Goal: Check status: Check status

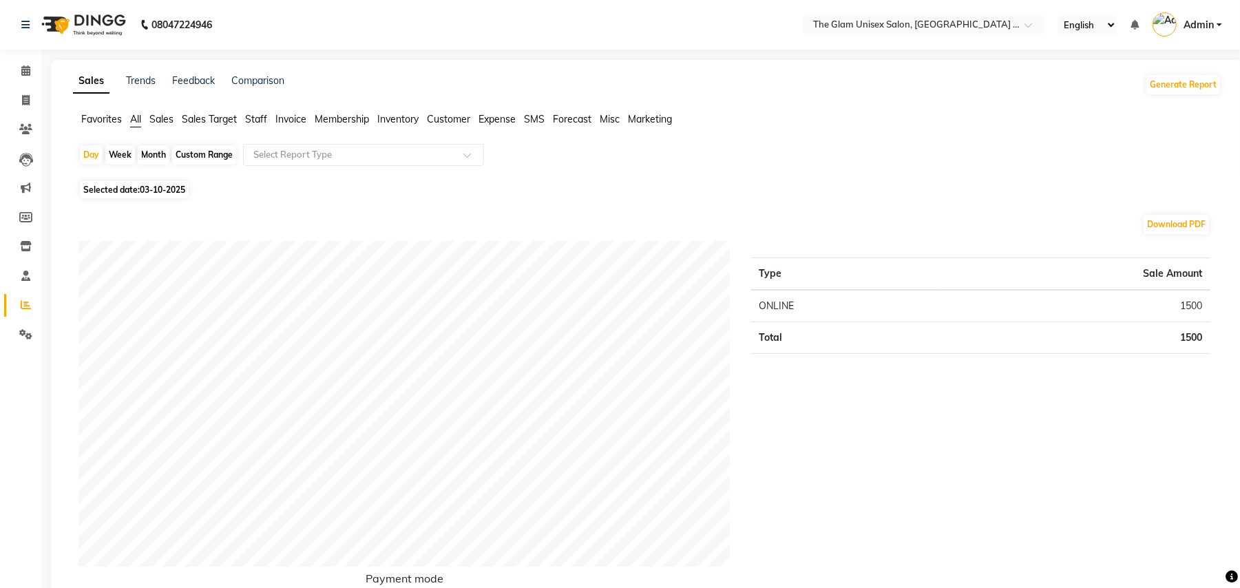
click at [146, 149] on div "Month" at bounding box center [154, 154] width 32 height 19
select select "10"
select select "2025"
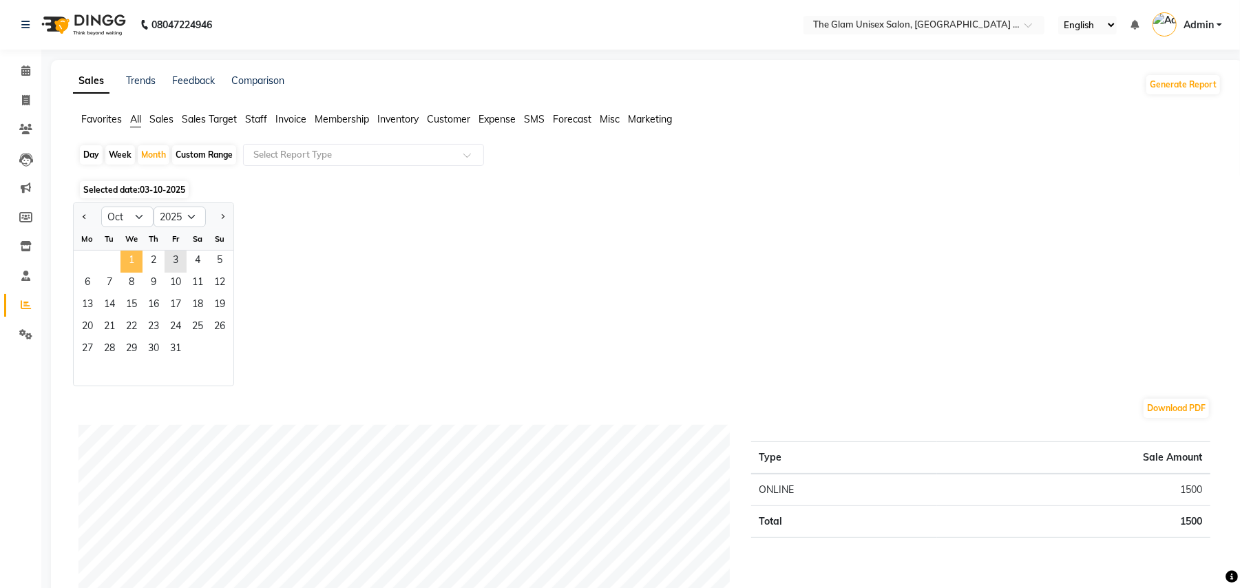
click at [122, 260] on span "1" at bounding box center [131, 262] width 22 height 22
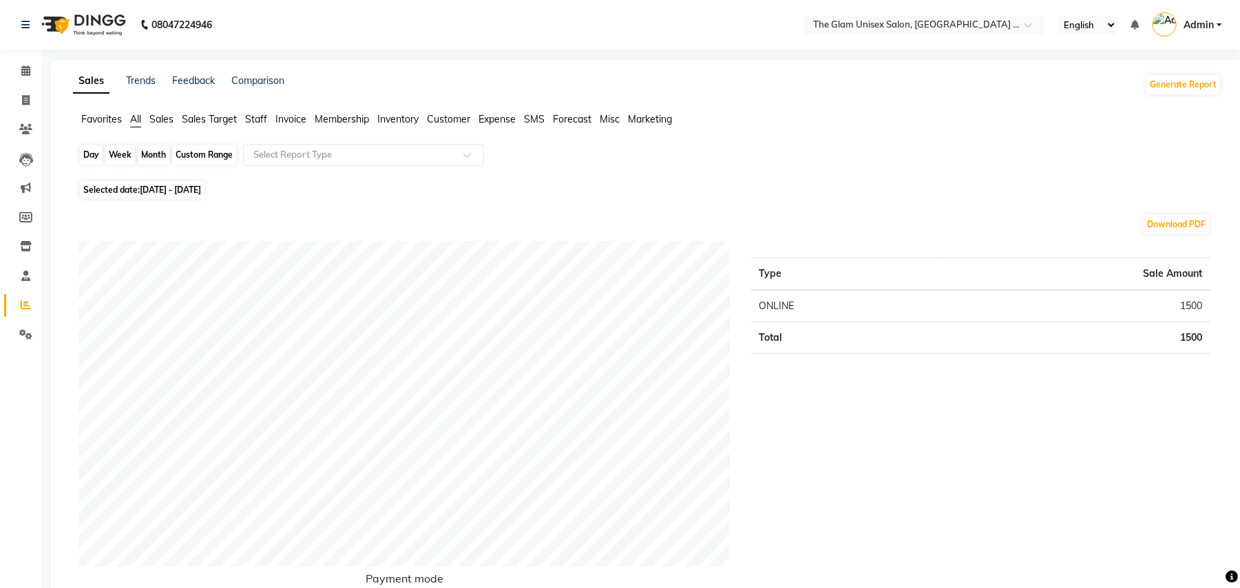
click at [151, 157] on div "Month" at bounding box center [154, 154] width 32 height 19
select select "10"
select select "2025"
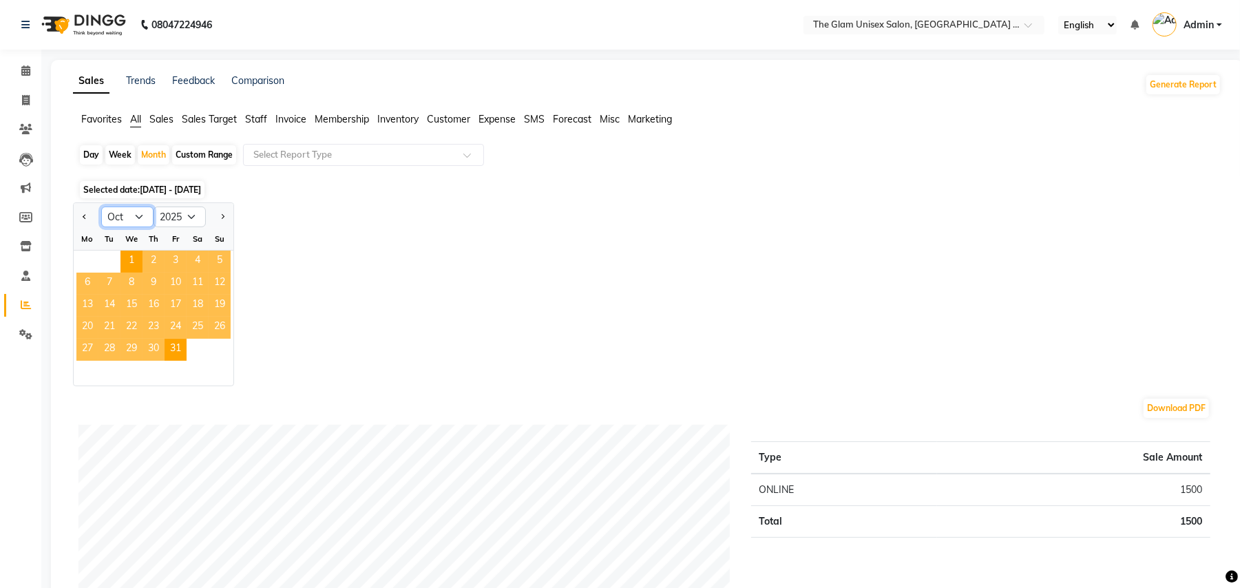
click at [132, 208] on select "Jan Feb Mar Apr May Jun [DATE] Aug Sep Oct Nov Dec" at bounding box center [127, 216] width 52 height 21
select select "9"
click at [101, 206] on select "Jan Feb Mar Apr May Jun [DATE] Aug Sep Oct Nov Dec" at bounding box center [127, 216] width 52 height 21
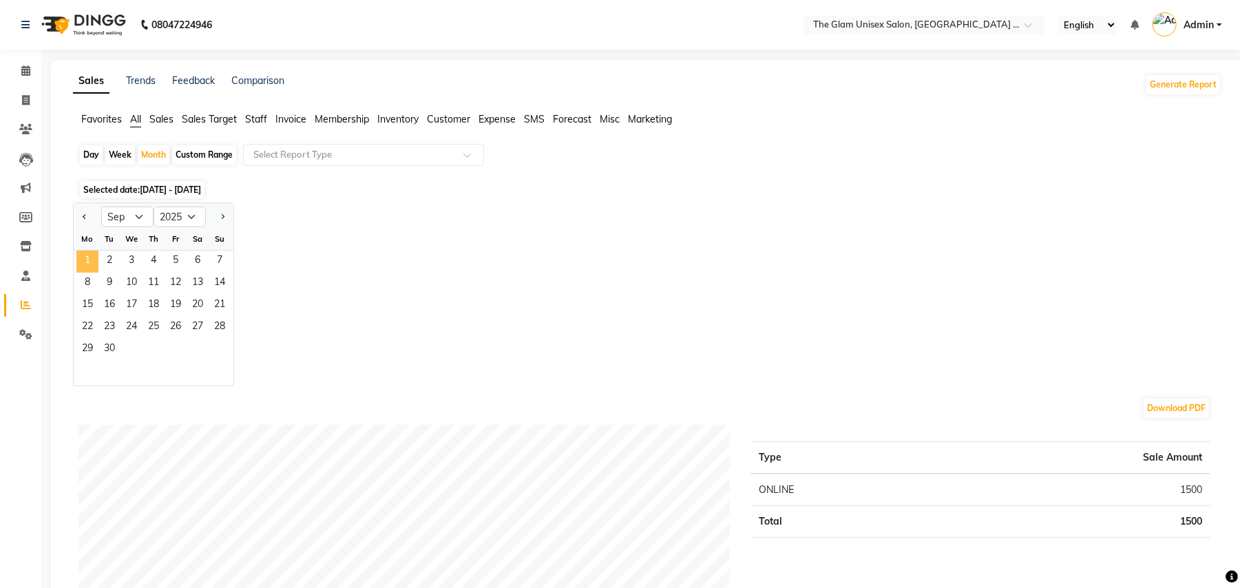
click at [80, 259] on span "1" at bounding box center [87, 262] width 22 height 22
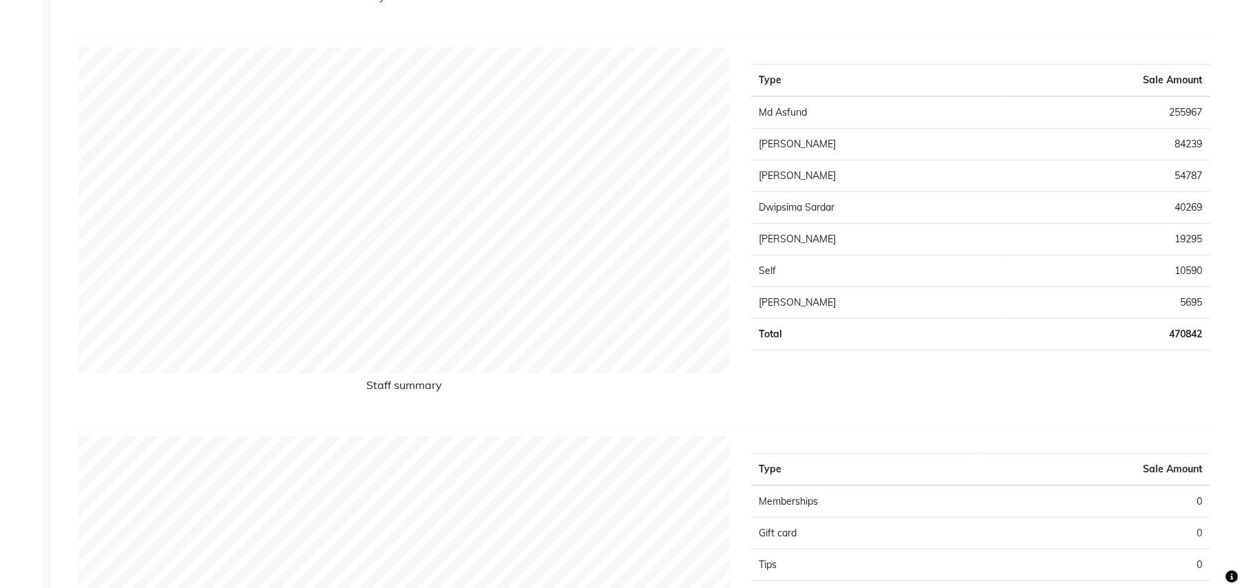
scroll to position [551, 0]
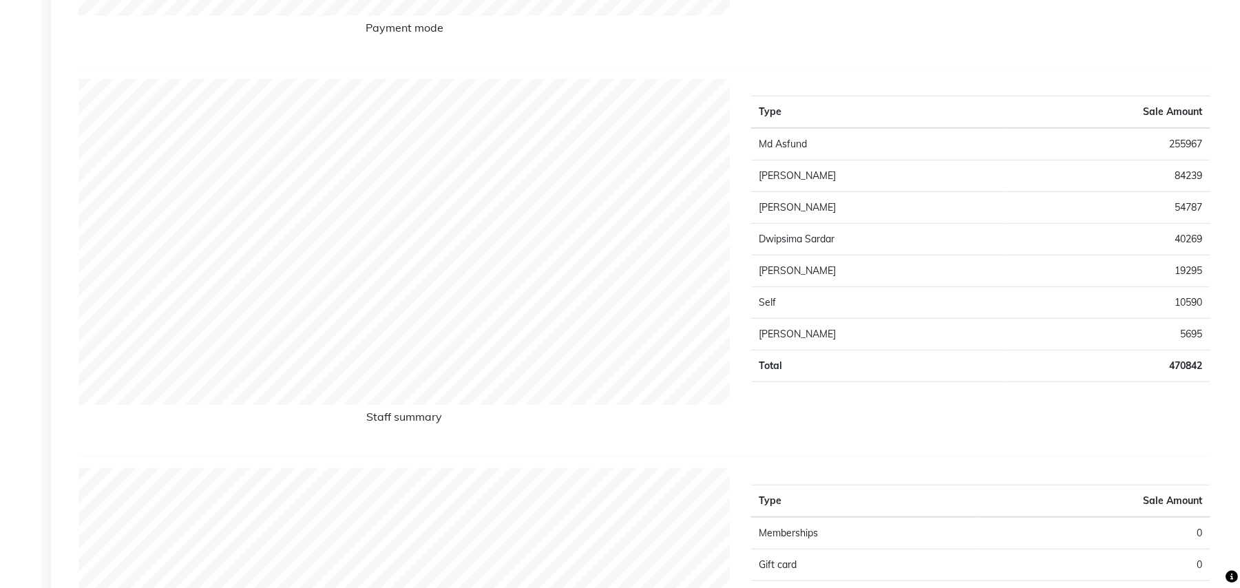
click at [862, 151] on td "Md Asfund" at bounding box center [878, 144] width 254 height 32
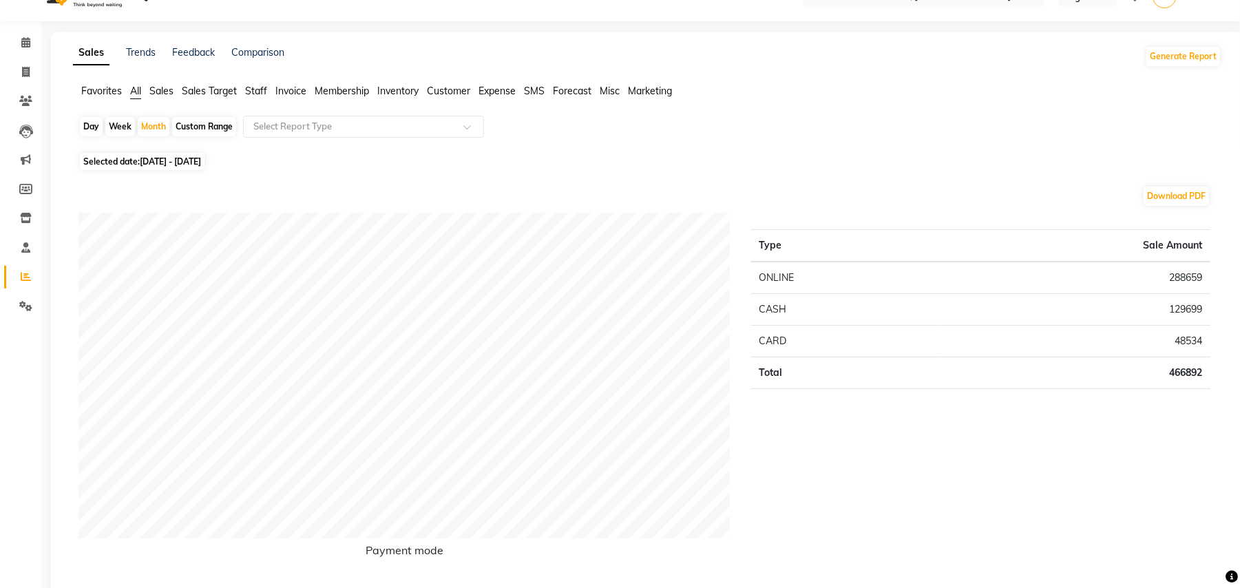
scroll to position [0, 0]
